Goal: Task Accomplishment & Management: Use online tool/utility

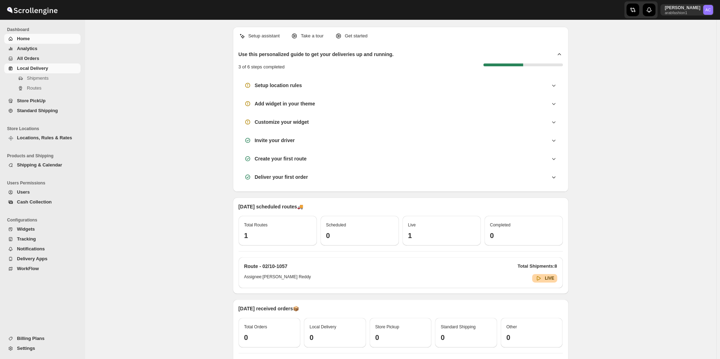
click at [41, 66] on span "Local Delivery" at bounding box center [32, 68] width 31 height 5
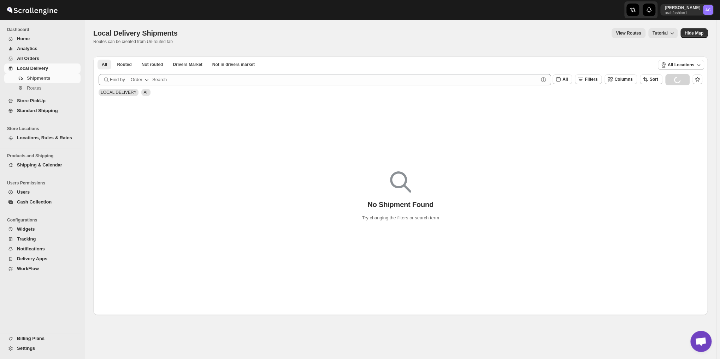
scroll to position [2287, 0]
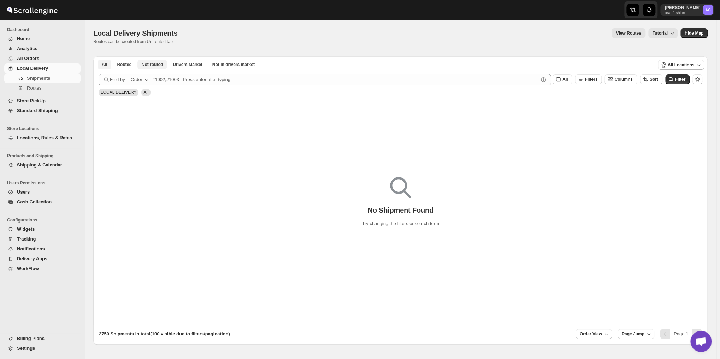
click at [160, 67] on span "Not routed" at bounding box center [153, 65] width 22 height 6
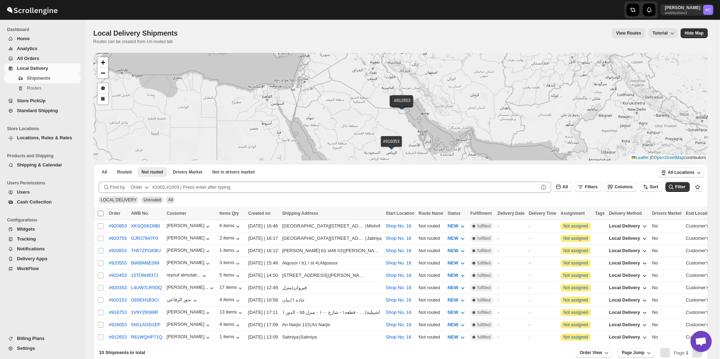
click at [100, 211] on input "Select all shipments" at bounding box center [101, 214] width 6 height 6
checkbox input "true"
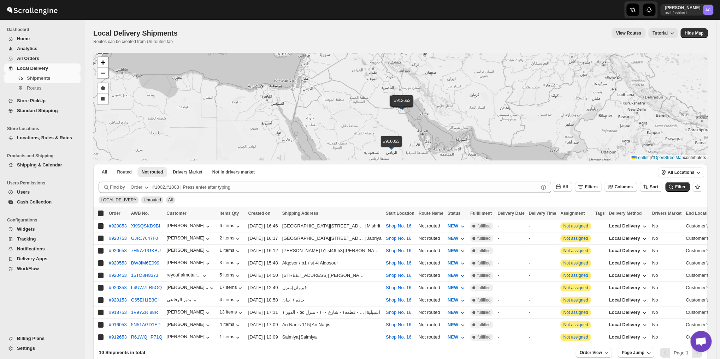
checkbox input "true"
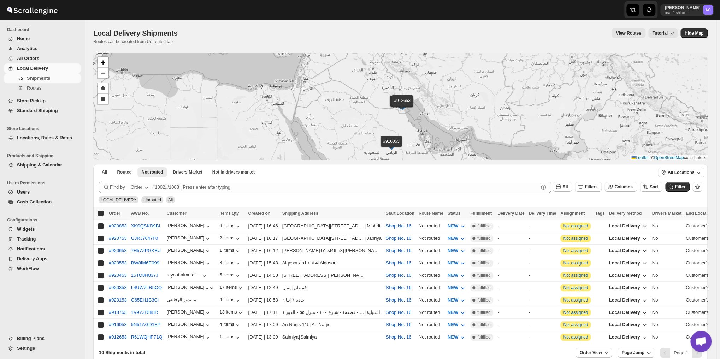
checkbox input "true"
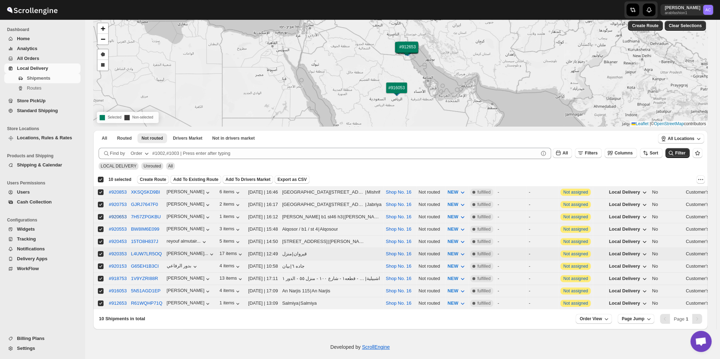
scroll to position [37, 0]
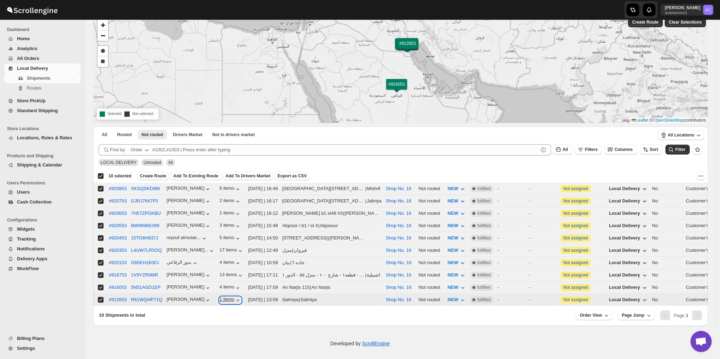
click at [234, 297] on icon "button" at bounding box center [237, 300] width 7 height 7
click at [100, 297] on input "Select shipment" at bounding box center [101, 300] width 6 height 6
checkbox input "false"
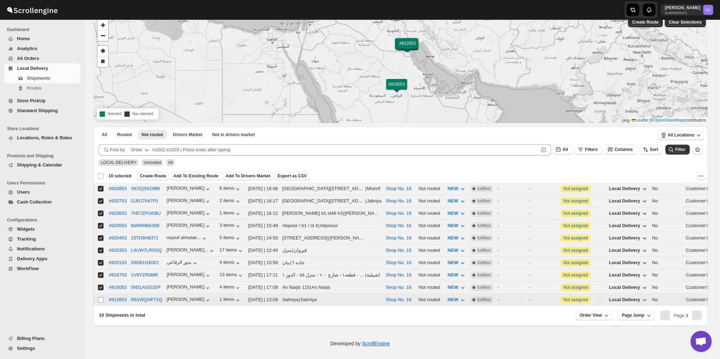
checkbox input "false"
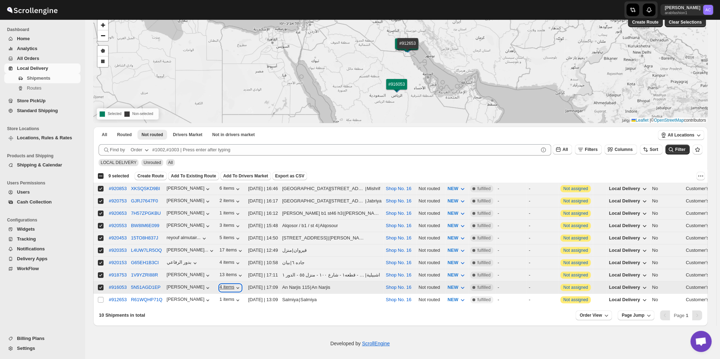
click at [234, 285] on icon "button" at bounding box center [237, 288] width 7 height 7
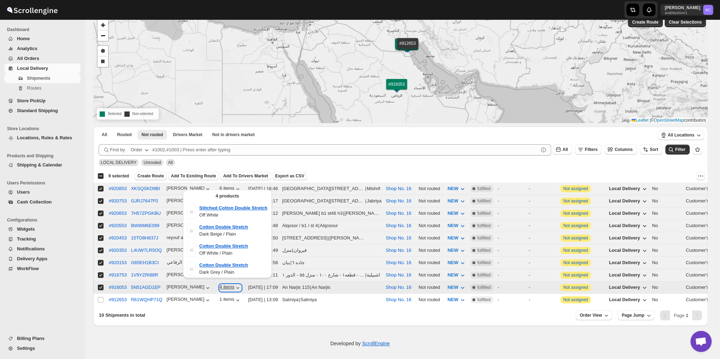
click at [234, 285] on icon "button" at bounding box center [237, 288] width 7 height 7
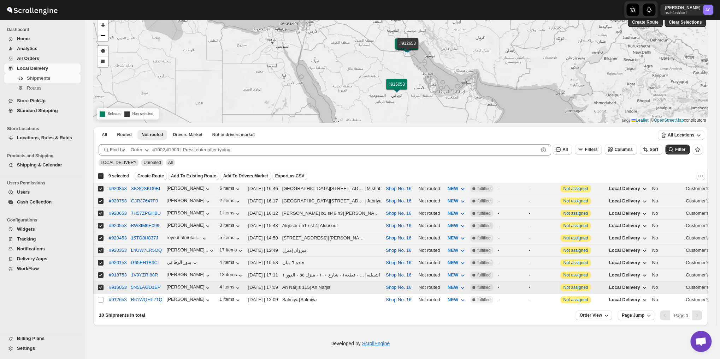
click at [102, 285] on input "Select shipment" at bounding box center [101, 288] width 6 height 6
checkbox input "false"
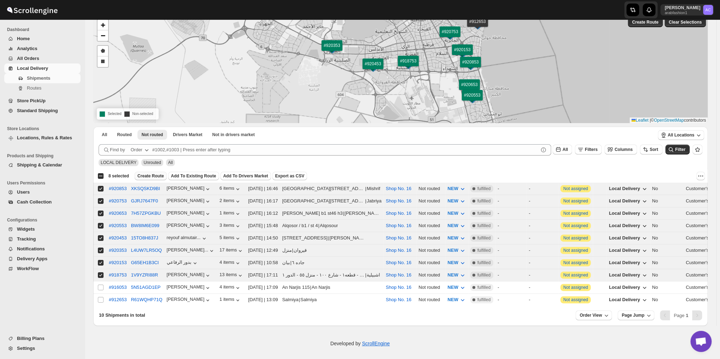
click at [153, 176] on span "Create Route" at bounding box center [150, 176] width 26 height 6
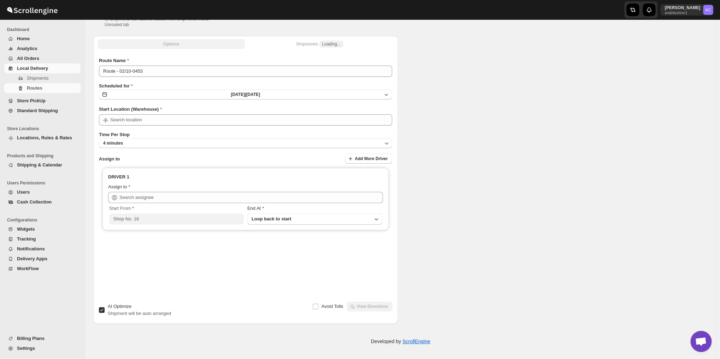
type input "Shop No. 16"
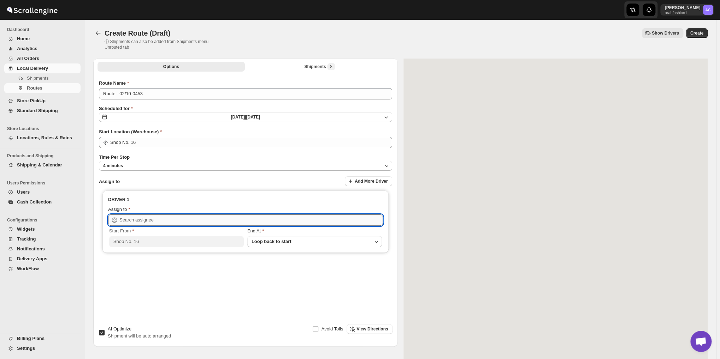
click at [192, 216] on input "text" at bounding box center [250, 220] width 263 height 11
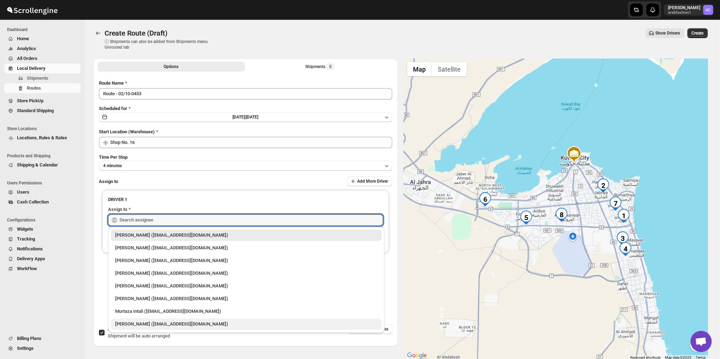
click at [198, 322] on div "Nagendra Reddy (fnsalonsecretary@gmail.com)" at bounding box center [246, 324] width 262 height 7
type input "Nagendra Reddy (fnsalonsecretary@gmail.com)"
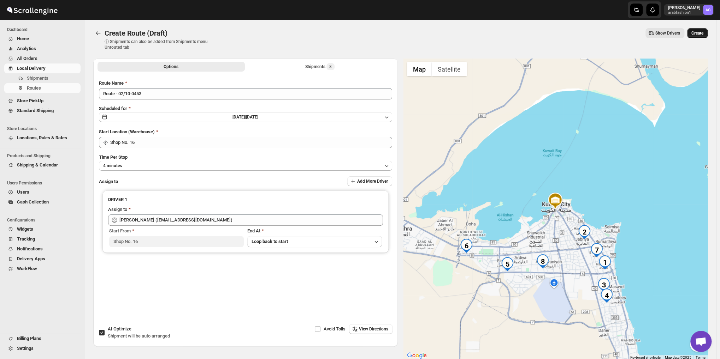
click at [700, 31] on span "Create" at bounding box center [697, 33] width 12 height 6
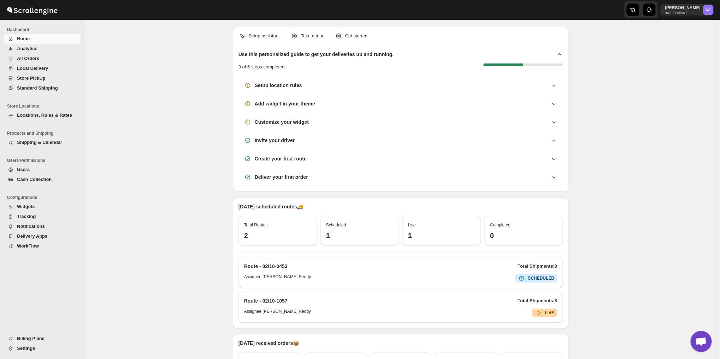
scroll to position [2287, 0]
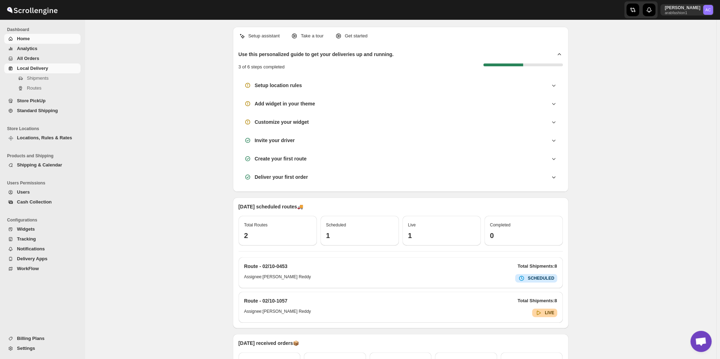
click at [44, 69] on span "Local Delivery" at bounding box center [32, 68] width 31 height 5
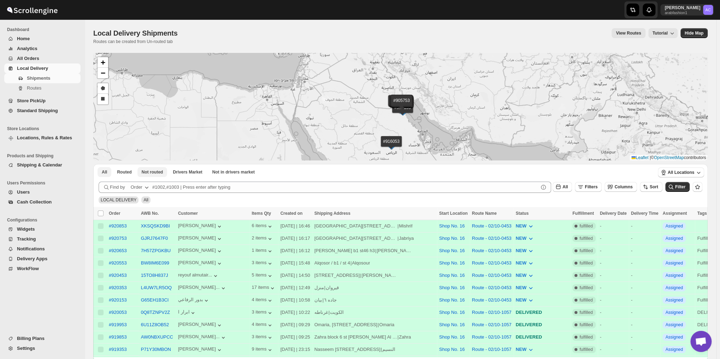
click at [147, 172] on span "Not routed" at bounding box center [153, 172] width 22 height 6
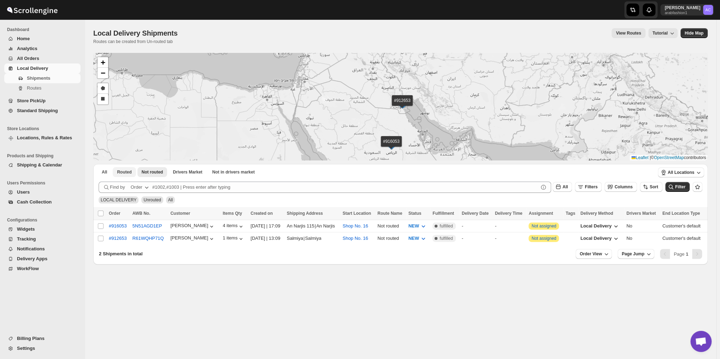
click at [121, 174] on span "Routed" at bounding box center [124, 172] width 14 height 6
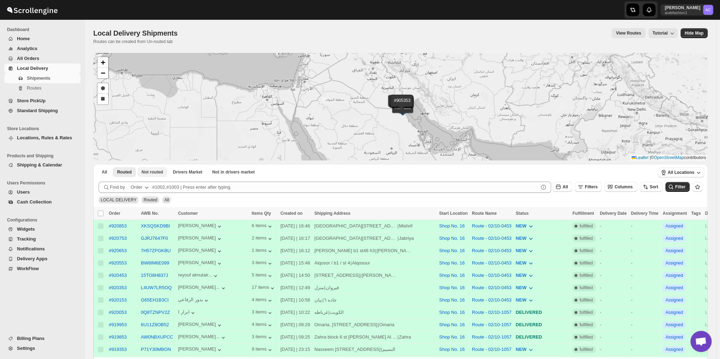
click at [149, 170] on span "Not routed" at bounding box center [153, 172] width 22 height 6
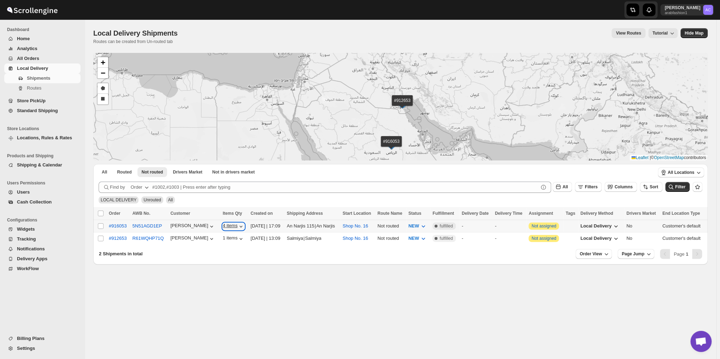
click at [237, 225] on icon "button" at bounding box center [240, 226] width 7 height 7
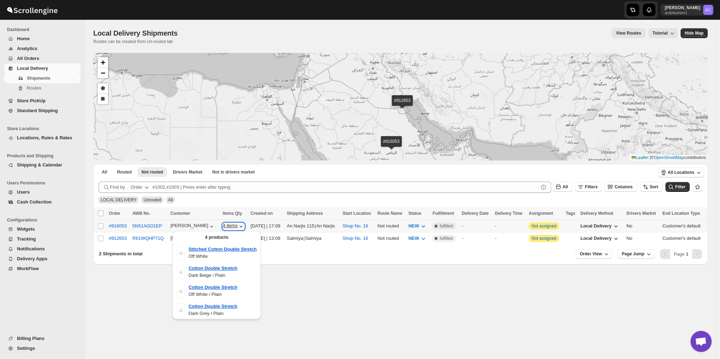
click at [237, 224] on icon "button" at bounding box center [240, 226] width 7 height 7
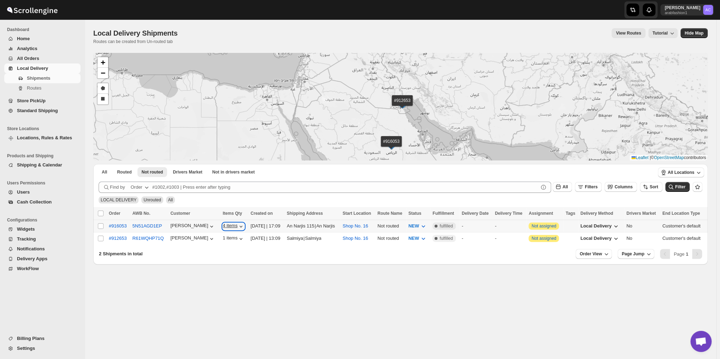
click at [237, 224] on icon "button" at bounding box center [240, 226] width 7 height 7
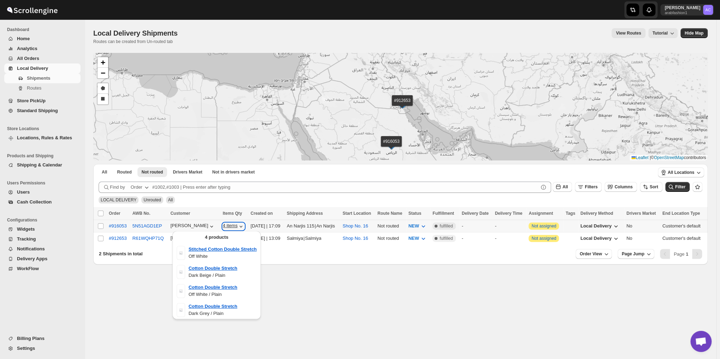
click at [237, 224] on icon "button" at bounding box center [240, 226] width 7 height 7
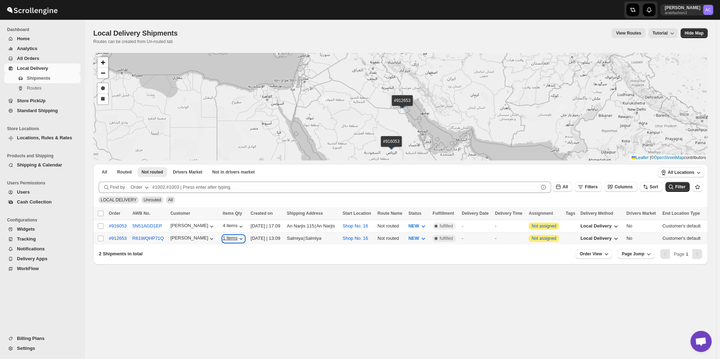
click at [237, 236] on icon "button" at bounding box center [240, 239] width 7 height 7
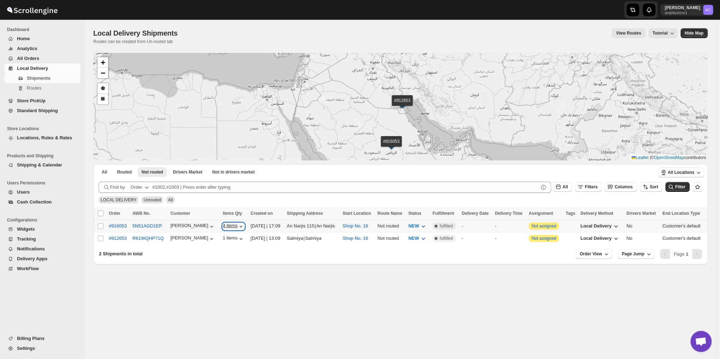
click at [237, 224] on icon "button" at bounding box center [240, 226] width 7 height 7
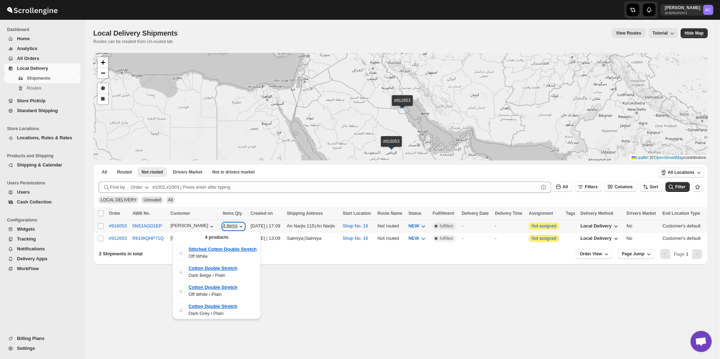
click at [237, 224] on icon "button" at bounding box center [240, 226] width 7 height 7
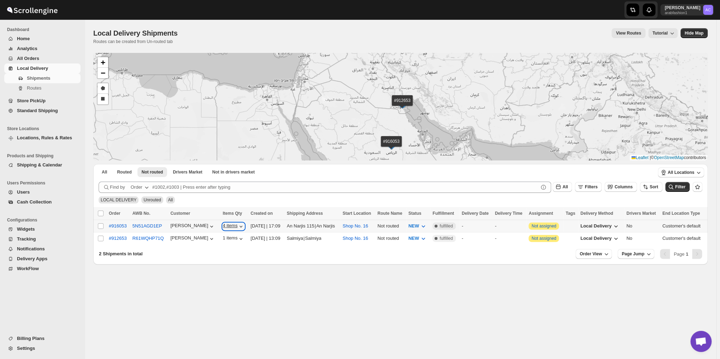
click at [237, 224] on icon "button" at bounding box center [240, 226] width 7 height 7
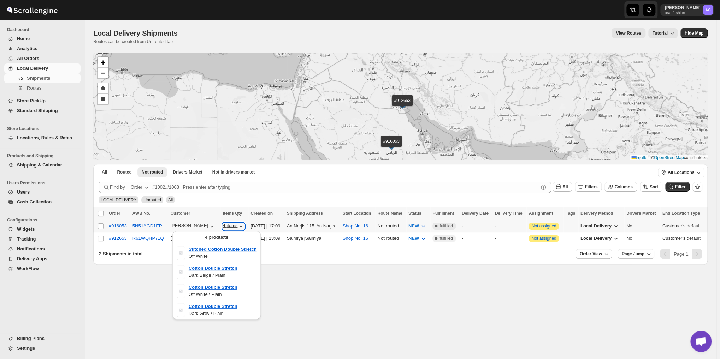
click at [237, 227] on icon "button" at bounding box center [240, 226] width 7 height 7
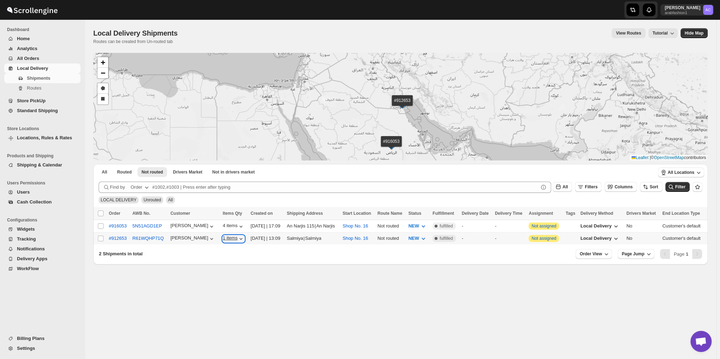
click at [237, 238] on icon "button" at bounding box center [240, 239] width 7 height 7
click at [122, 171] on span "Routed" at bounding box center [124, 172] width 14 height 6
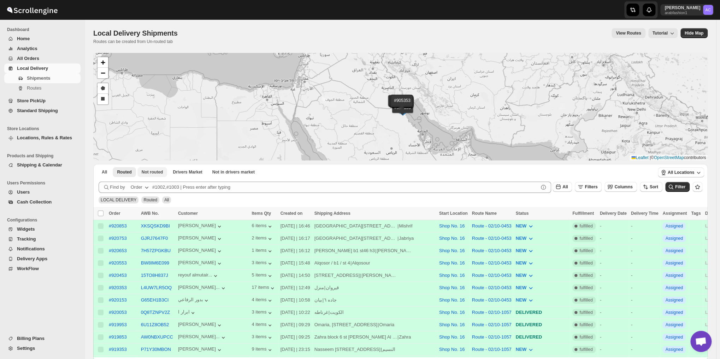
click at [153, 168] on button "Not routed" at bounding box center [152, 172] width 30 height 10
